Goal: Task Accomplishment & Management: Manage account settings

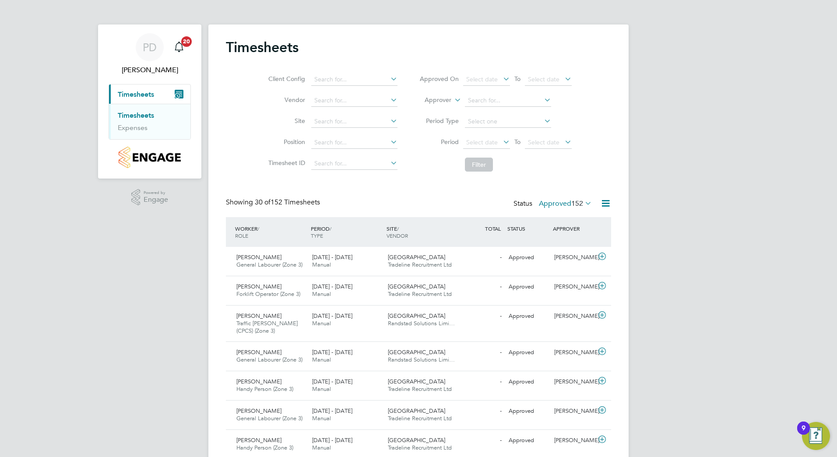
click at [583, 205] on icon at bounding box center [583, 203] width 0 height 12
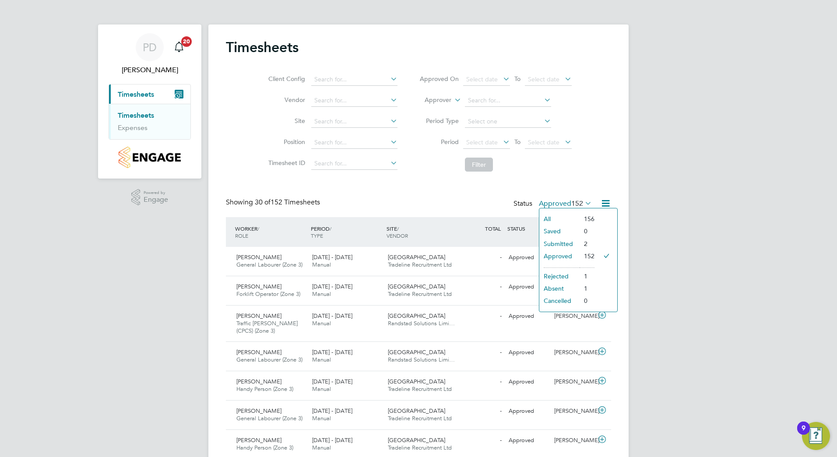
click at [557, 243] on li "Submitted" at bounding box center [559, 244] width 40 height 12
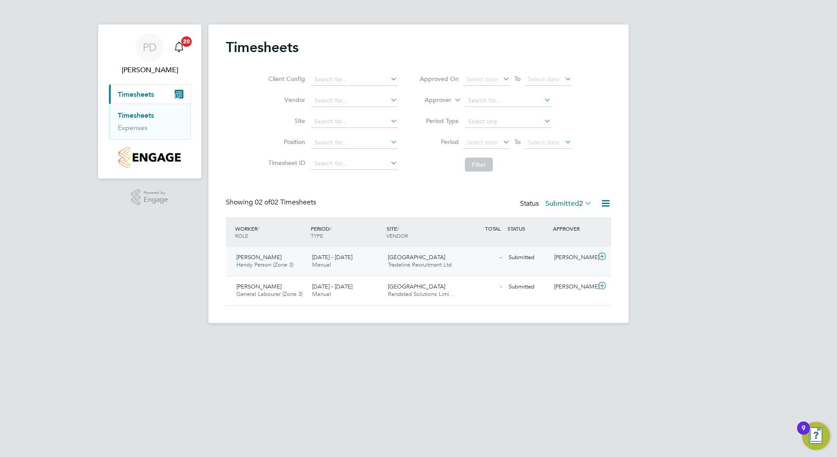
click at [601, 256] on icon at bounding box center [602, 256] width 11 height 7
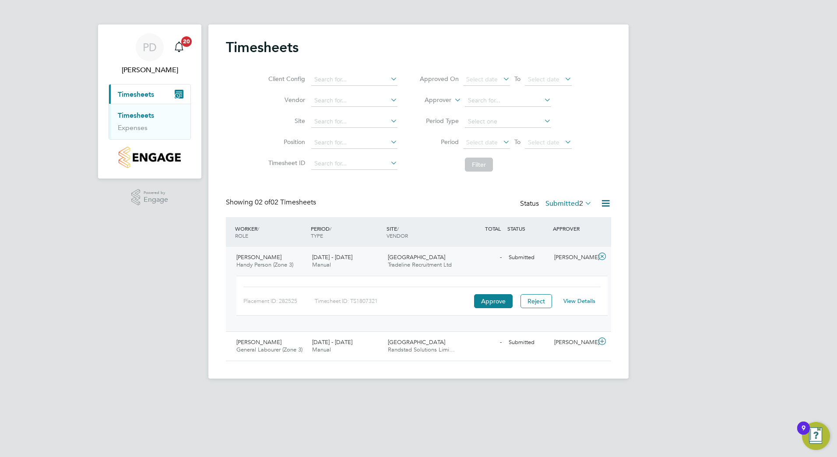
click at [571, 300] on link "View Details" at bounding box center [580, 300] width 32 height 7
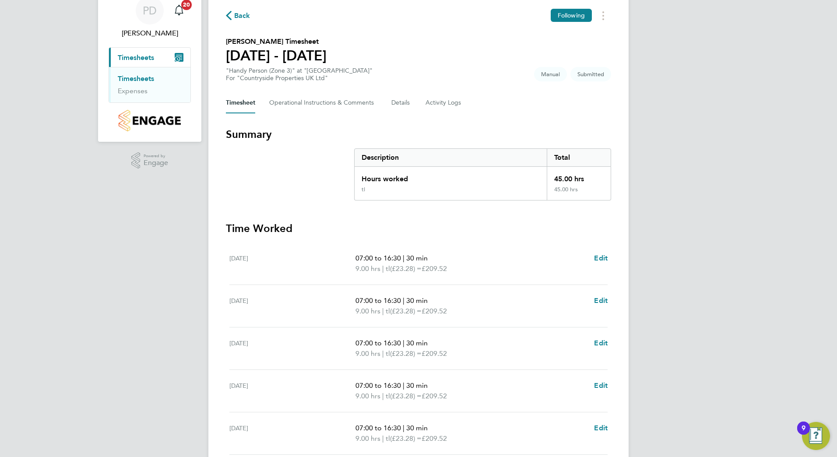
scroll to position [176, 0]
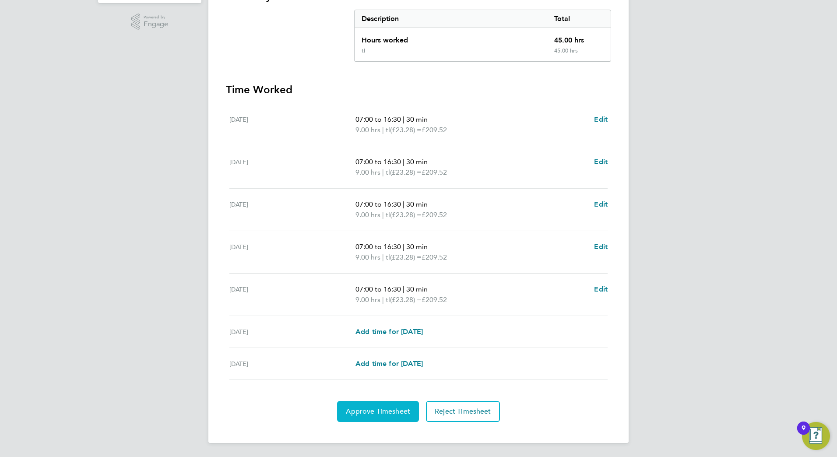
click at [394, 412] on span "Approve Timesheet" at bounding box center [378, 411] width 64 height 9
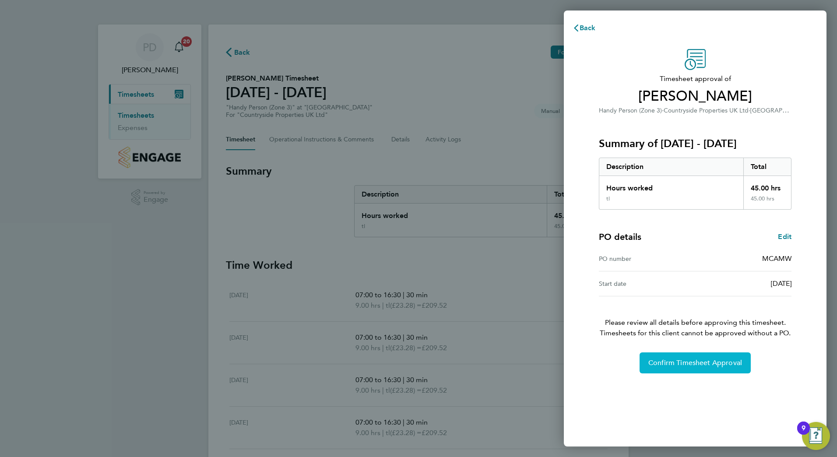
click at [688, 358] on button "Confirm Timesheet Approval" at bounding box center [695, 362] width 111 height 21
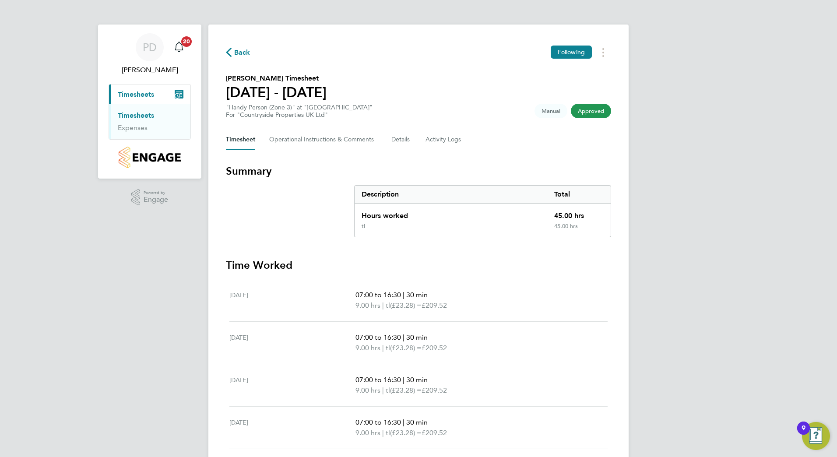
click at [143, 94] on span "Timesheets" at bounding box center [136, 94] width 36 height 8
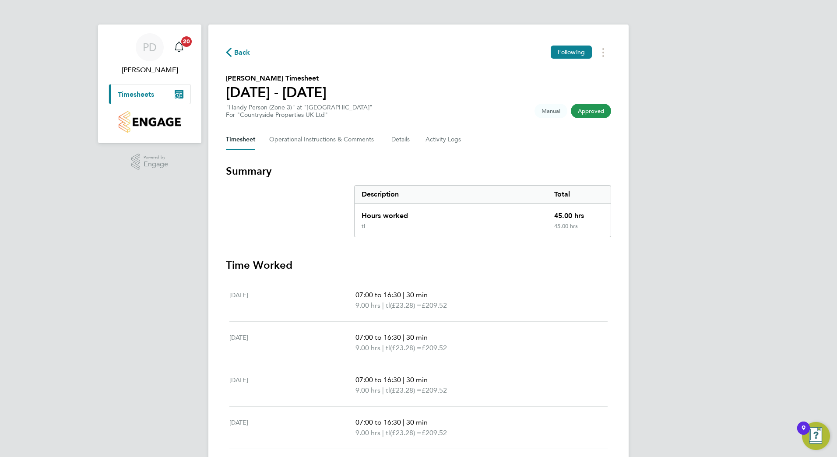
click at [143, 94] on span "Timesheets" at bounding box center [136, 94] width 36 height 8
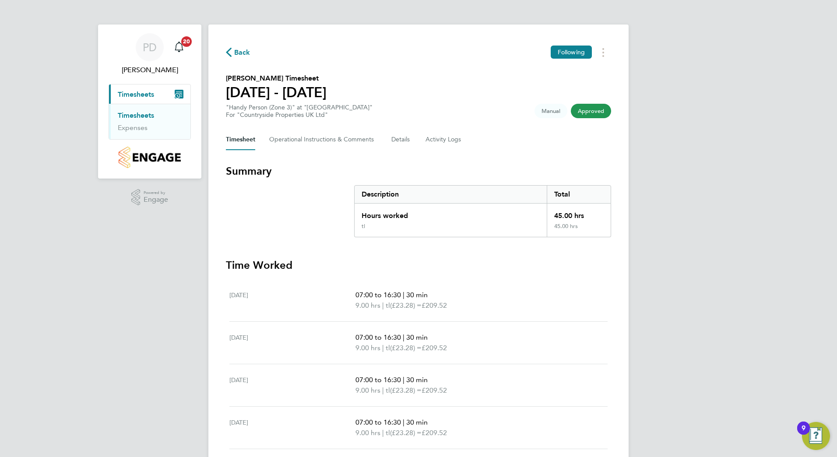
click at [177, 96] on icon "Main navigation" at bounding box center [177, 96] width 4 height 4
click at [136, 116] on link "Timesheets" at bounding box center [136, 115] width 36 height 8
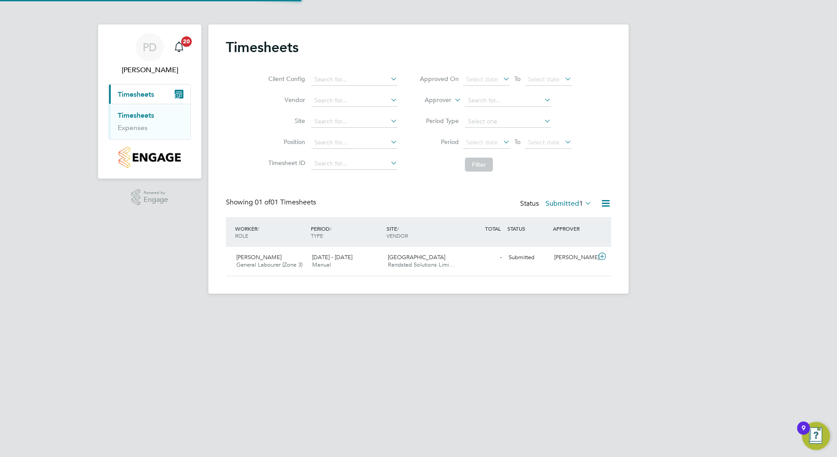
scroll to position [22, 76]
click at [601, 256] on icon at bounding box center [602, 256] width 11 height 7
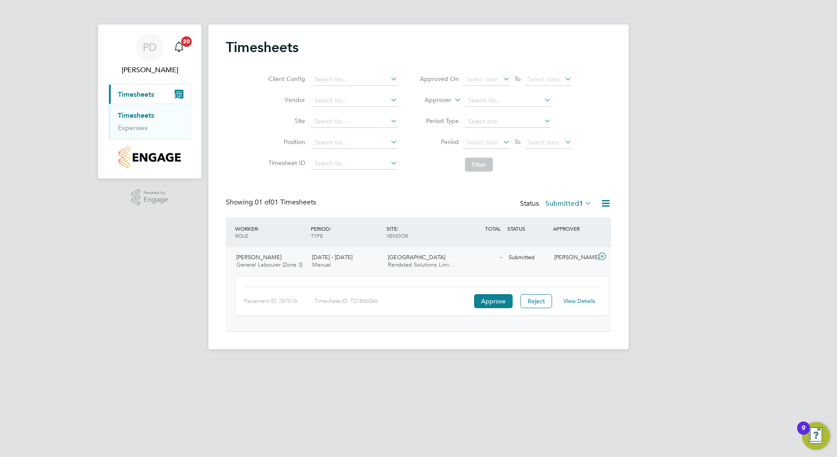
click at [578, 298] on link "View Details" at bounding box center [580, 300] width 32 height 7
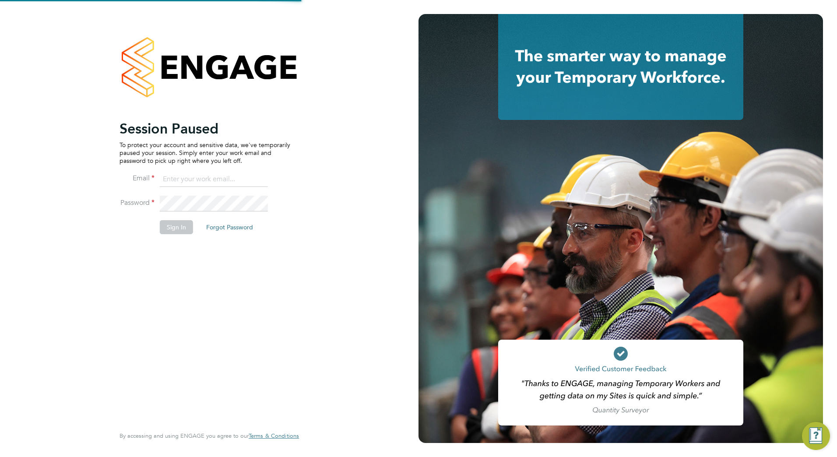
type input "[PERSON_NAME][EMAIL_ADDRESS][DOMAIN_NAME]"
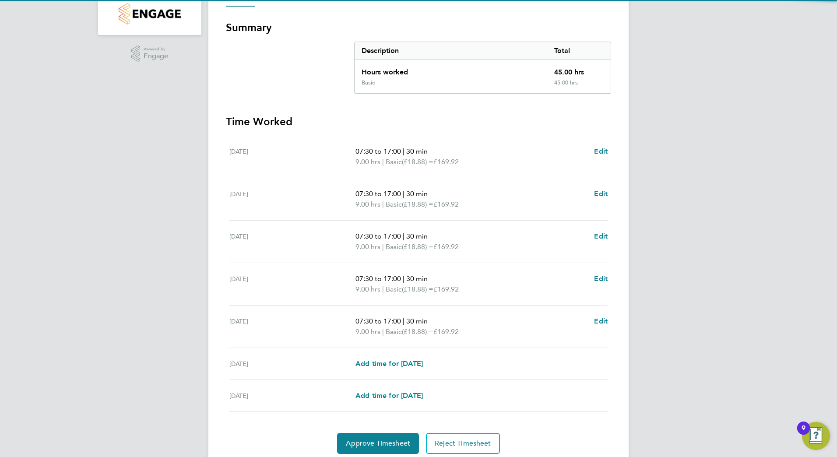
scroll to position [176, 0]
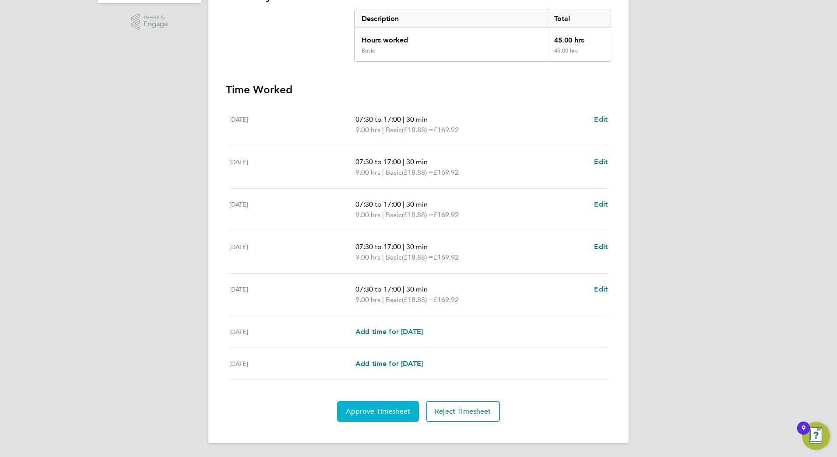
click at [392, 412] on span "Approve Timesheet" at bounding box center [378, 411] width 64 height 9
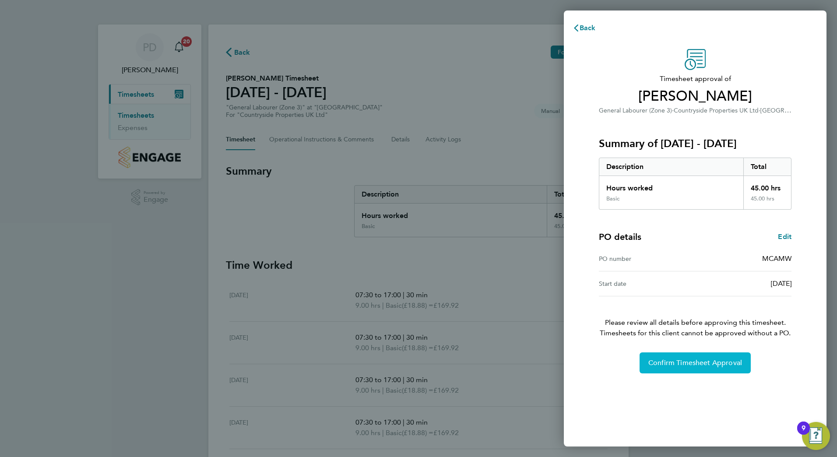
click at [717, 359] on span "Confirm Timesheet Approval" at bounding box center [695, 363] width 94 height 9
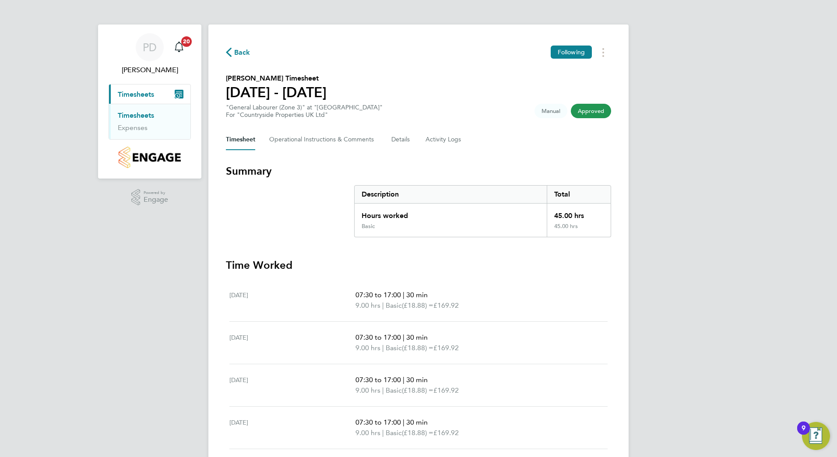
click at [132, 91] on span "Timesheets" at bounding box center [136, 94] width 36 height 8
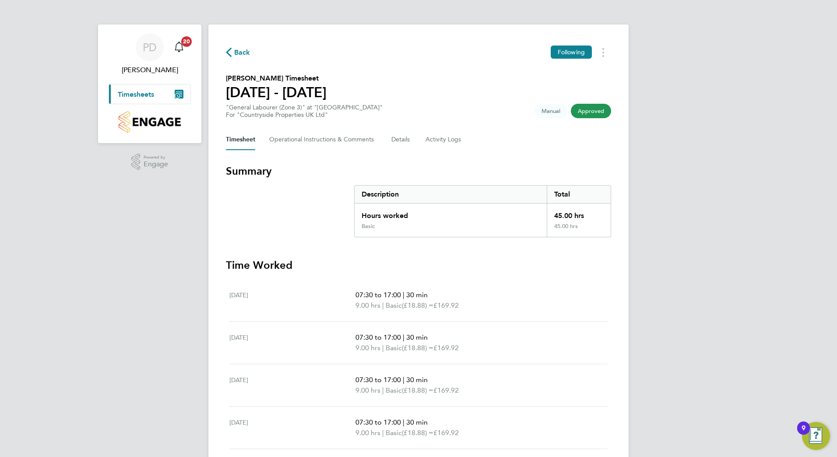
click at [142, 95] on span "Timesheets" at bounding box center [136, 94] width 36 height 8
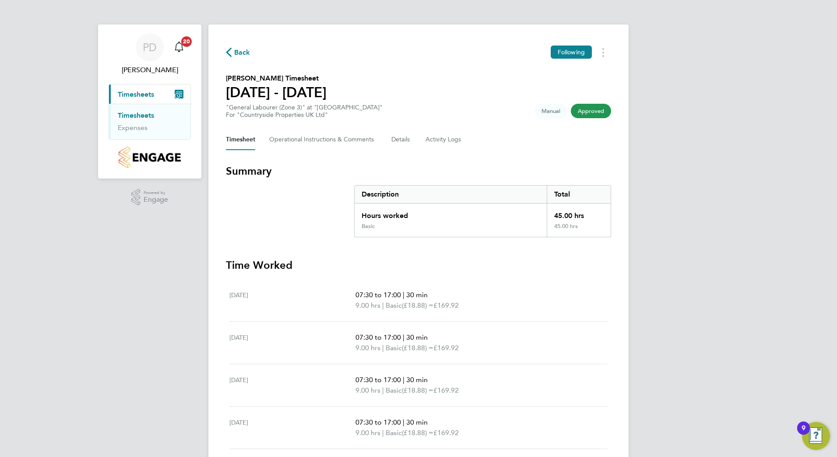
click at [142, 95] on span "Timesheets" at bounding box center [136, 94] width 36 height 8
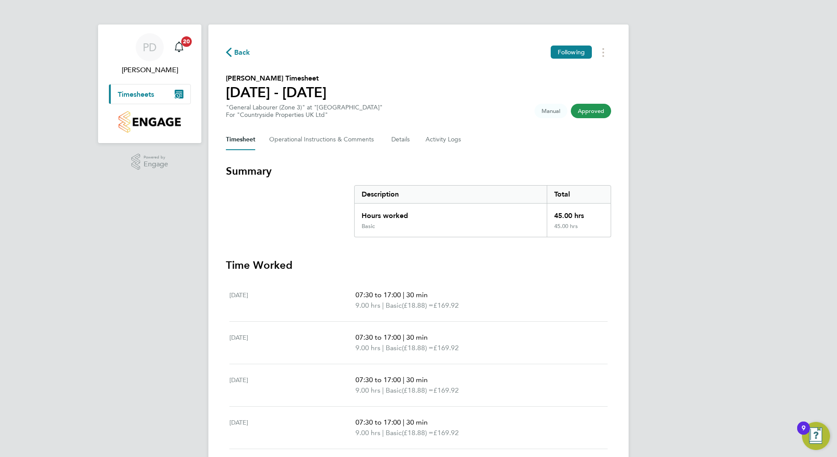
click at [142, 95] on span "Timesheets" at bounding box center [136, 94] width 36 height 8
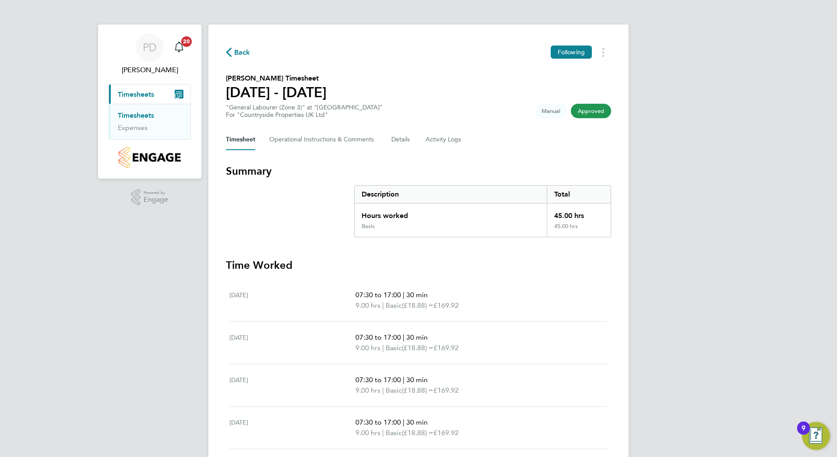
click at [180, 90] on icon "Main navigation" at bounding box center [179, 94] width 9 height 9
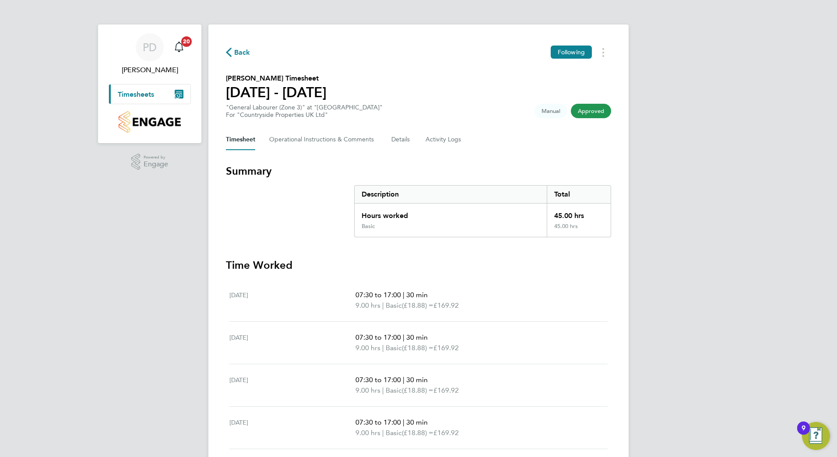
click at [124, 95] on span "Timesheets" at bounding box center [136, 94] width 36 height 8
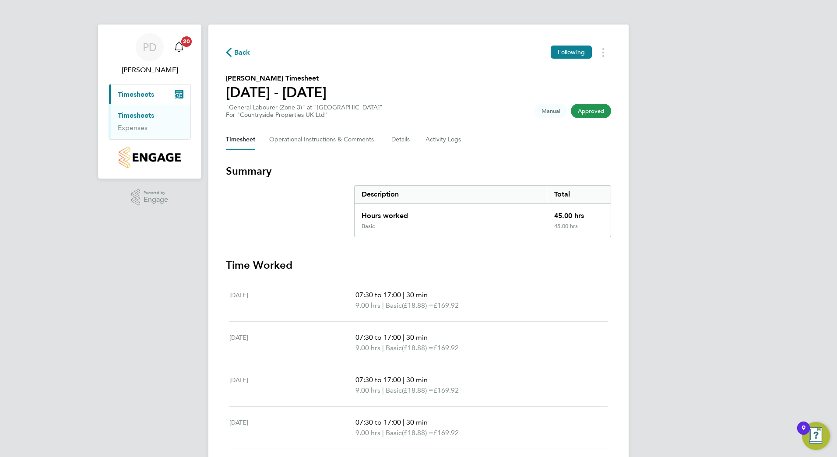
click at [134, 117] on link "Timesheets" at bounding box center [136, 115] width 36 height 8
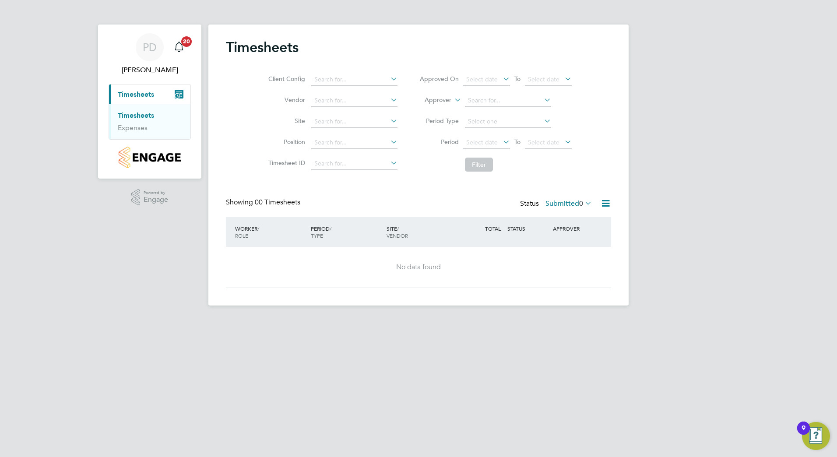
click at [583, 202] on icon at bounding box center [583, 203] width 0 height 12
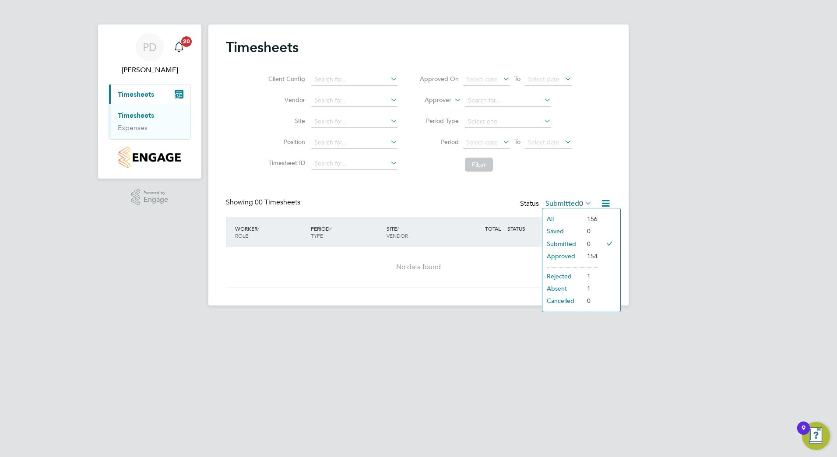
click at [781, 163] on div "PD [PERSON_NAME] Notifications 20 Applications: Current page: Timesheets Timesh…" at bounding box center [418, 160] width 837 height 320
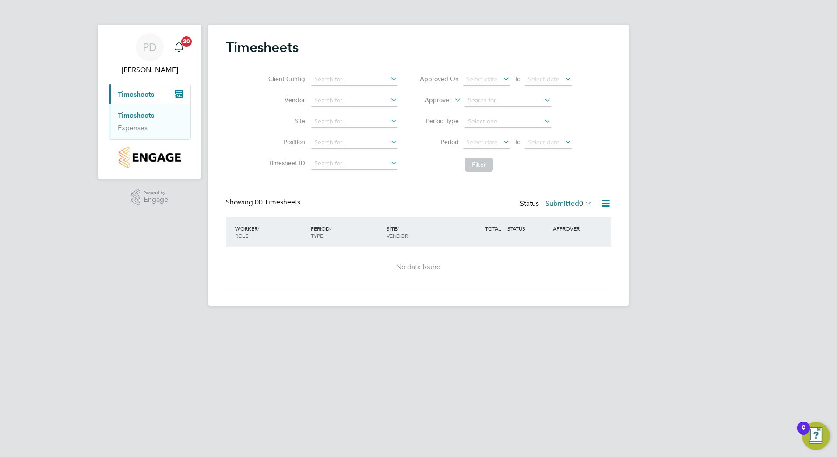
click at [777, 83] on div "PD [PERSON_NAME] Notifications 20 Applications: Current page: Timesheets Timesh…" at bounding box center [418, 160] width 837 height 320
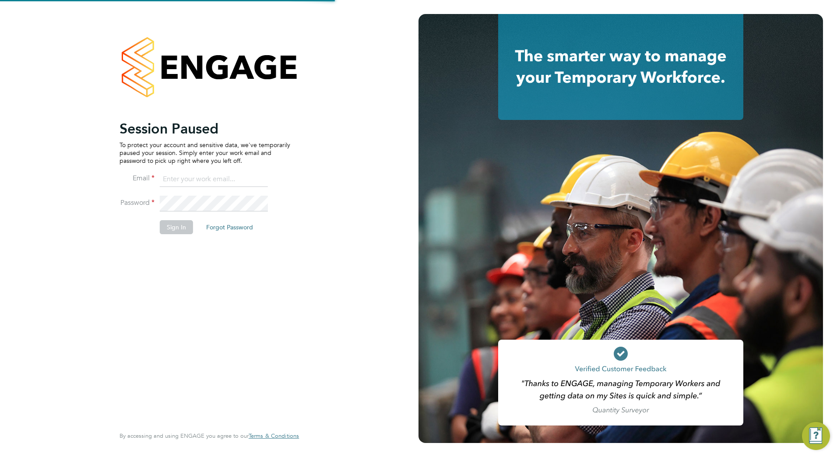
type input "[PERSON_NAME][EMAIL_ADDRESS][DOMAIN_NAME]"
